Goal: Entertainment & Leisure: Consume media (video, audio)

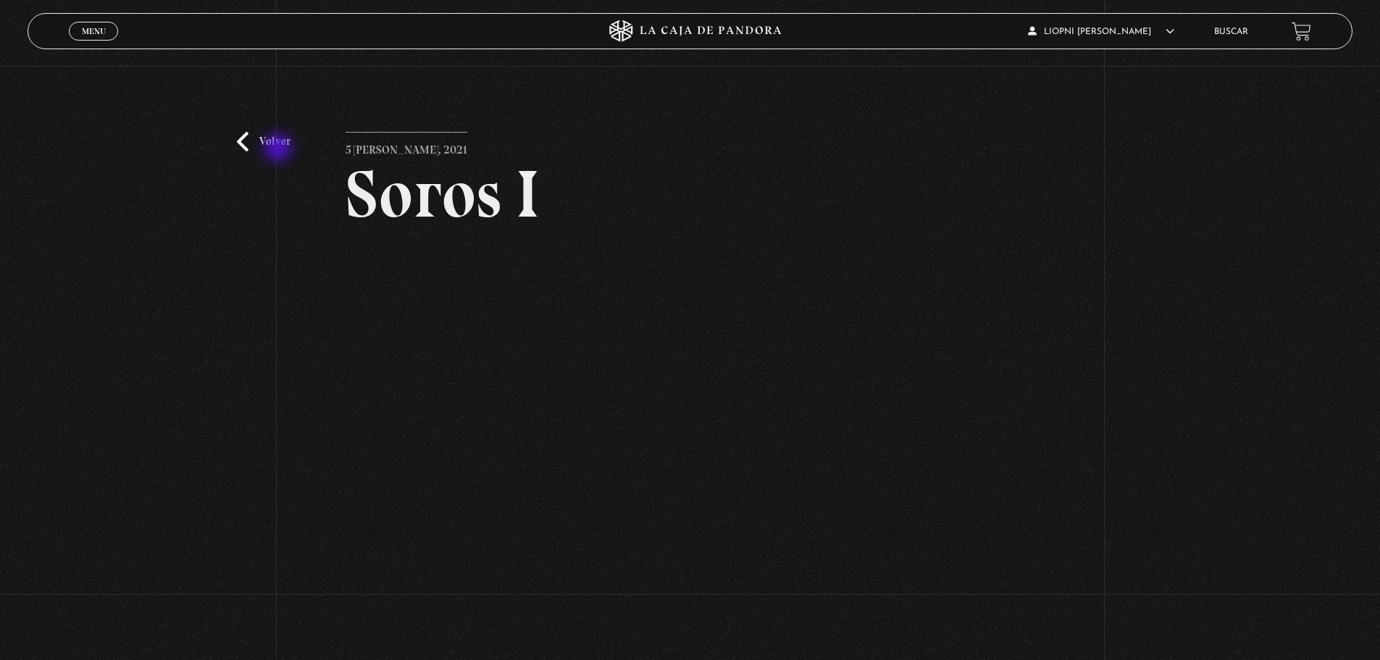
click at [278, 149] on link "Volver" at bounding box center [264, 142] width 54 height 20
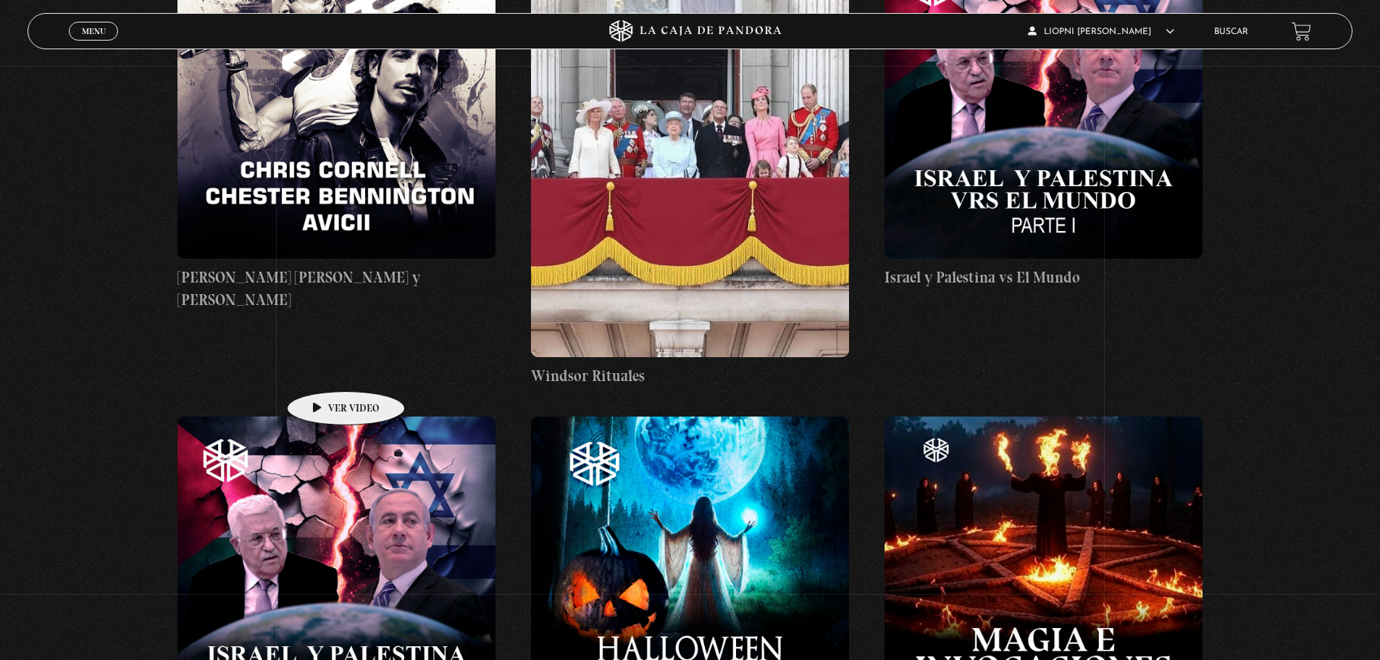
scroll to position [43248, 0]
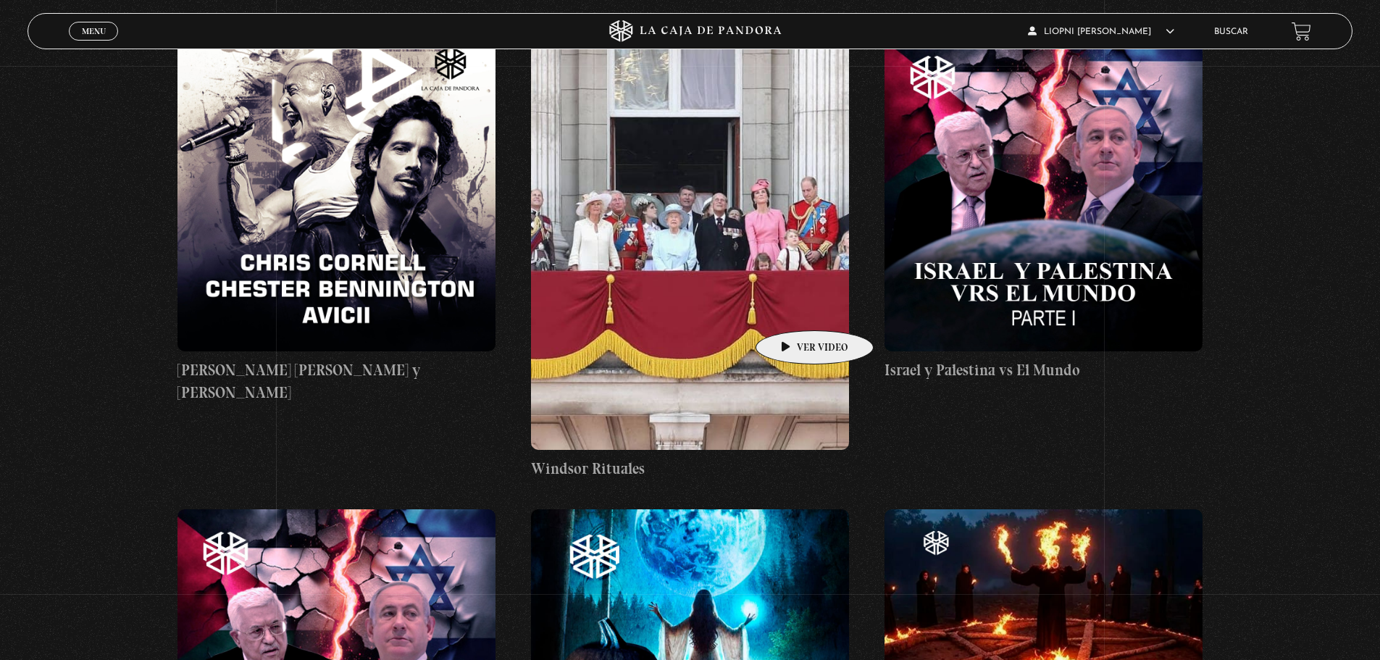
click at [792, 309] on figure at bounding box center [690, 241] width 318 height 417
